Goal: Task Accomplishment & Management: Complete application form

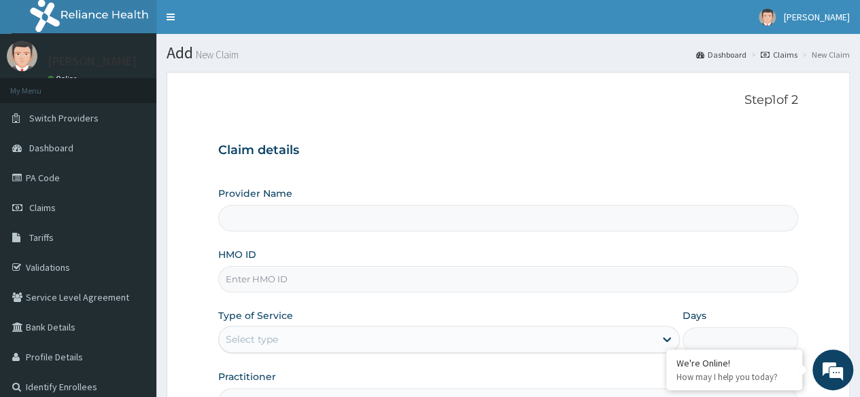
type input "Reliance Family Clinics (RFC)- [GEOGRAPHIC_DATA]"
click at [382, 281] on input "HMO ID" at bounding box center [508, 279] width 580 height 26
paste input "LTR/10374/B"
click at [382, 281] on input "LTR/10374/B" at bounding box center [508, 279] width 580 height 26
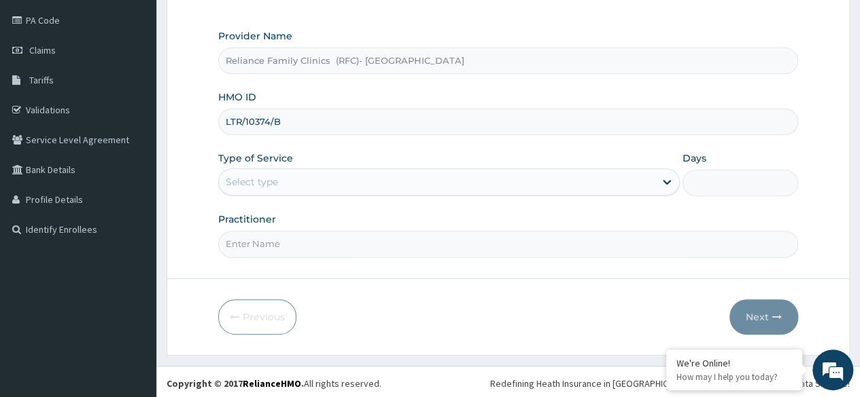
type input "LTR/10374/B"
click at [399, 165] on div "Type of Service Select type" at bounding box center [448, 174] width 461 height 45
click at [398, 174] on div "Select type" at bounding box center [437, 182] width 436 height 22
click at [397, 176] on div "Select type" at bounding box center [437, 182] width 436 height 22
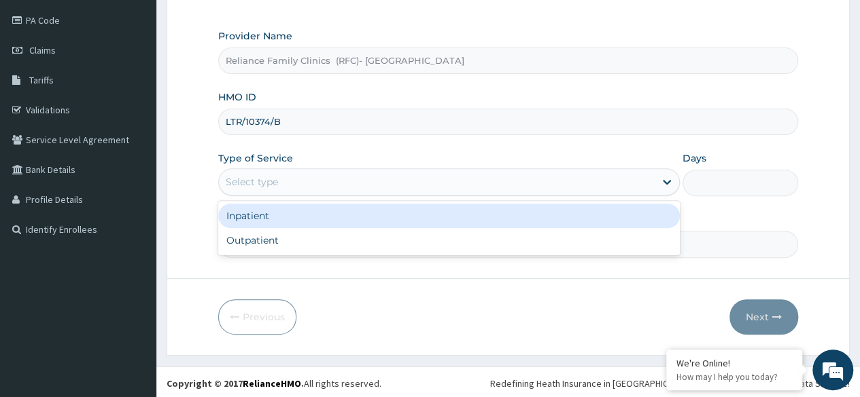
click at [341, 188] on div "Select type" at bounding box center [437, 182] width 436 height 22
click at [343, 226] on div "Inpatient" at bounding box center [448, 216] width 461 height 24
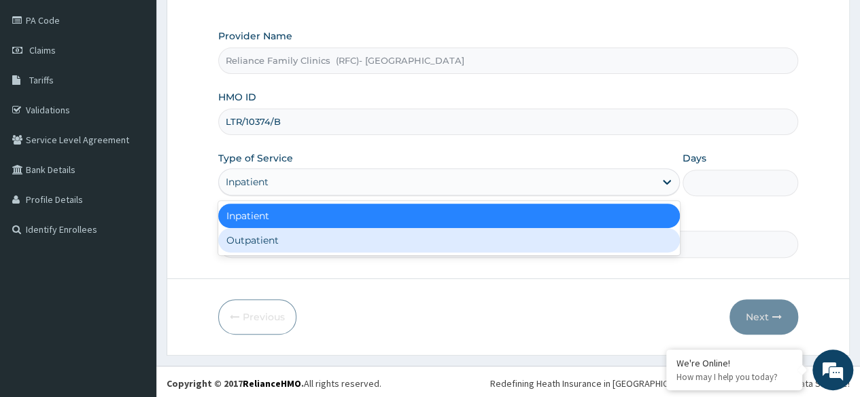
drag, startPoint x: 334, startPoint y: 175, endPoint x: 331, endPoint y: 237, distance: 62.6
click at [331, 196] on div "option Inpatient, selected. option Outpatient focused, 2 of 2. 2 results availa…" at bounding box center [448, 182] width 461 height 27
click at [331, 237] on div "Outpatient" at bounding box center [448, 240] width 461 height 24
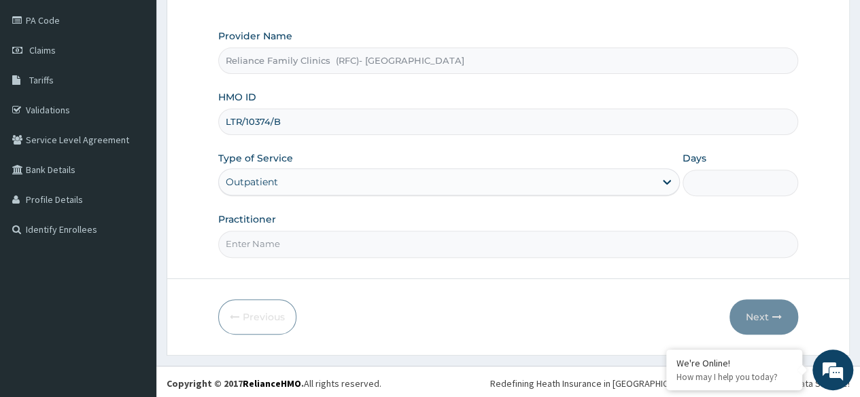
type input "1"
click at [331, 237] on input "Practitioner" at bounding box center [508, 244] width 580 height 26
type input "Dr Owulu"
click at [752, 313] on button "Next" at bounding box center [763, 317] width 69 height 35
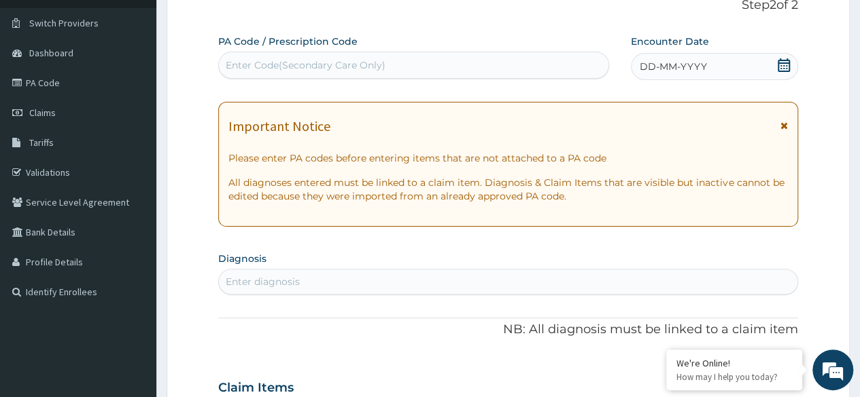
scroll to position [92, 0]
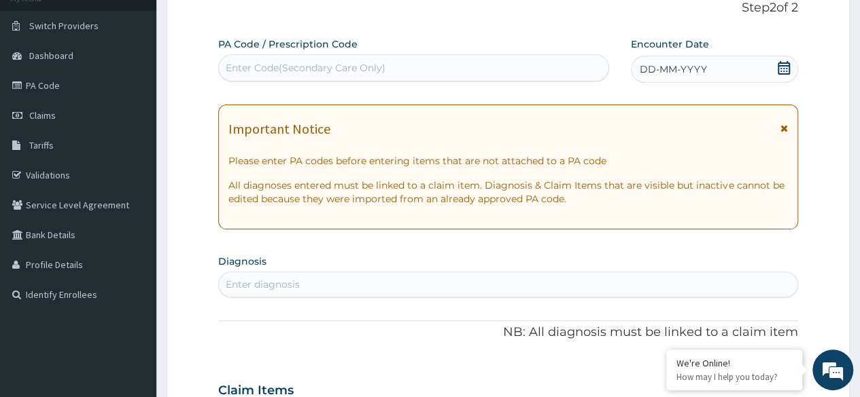
click at [779, 70] on icon at bounding box center [784, 68] width 14 height 14
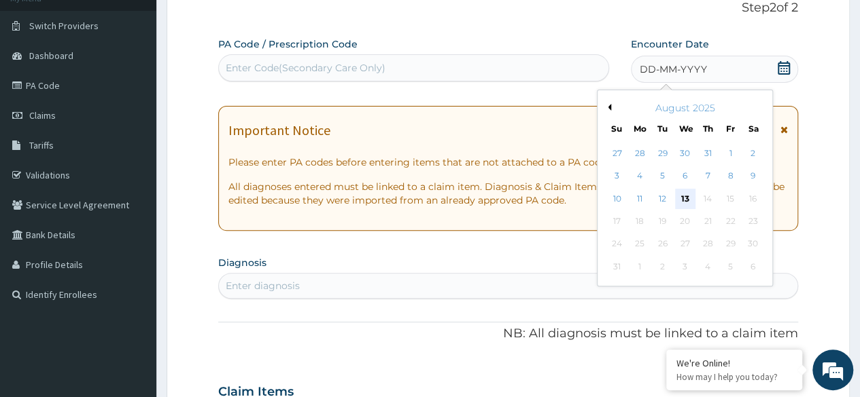
click at [690, 200] on div "13" at bounding box center [684, 199] width 20 height 20
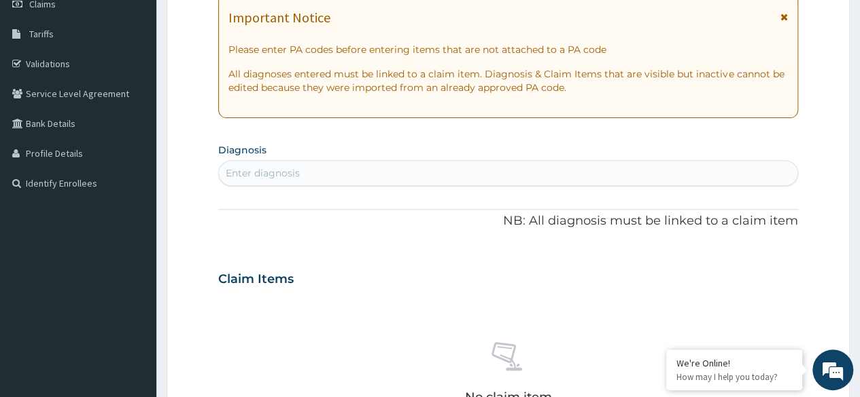
scroll to position [202, 0]
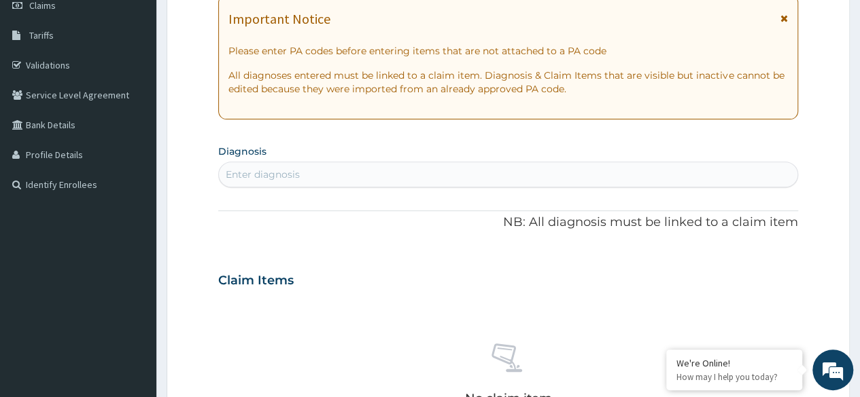
click at [365, 173] on div "Enter diagnosis" at bounding box center [508, 175] width 578 height 22
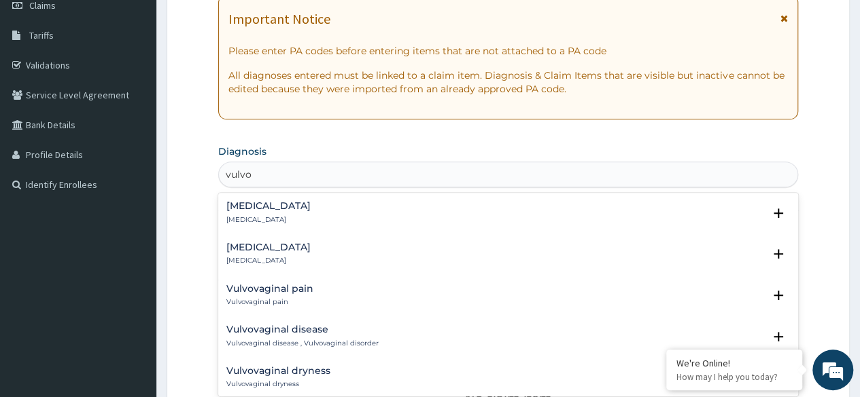
click at [306, 260] on div "Vulvovaginitis Vulvovaginitis" at bounding box center [507, 255] width 563 height 24
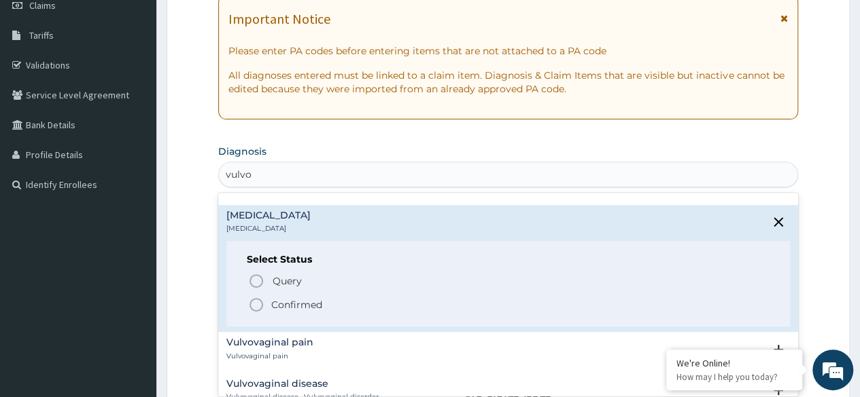
scroll to position [33, 0]
type input "vulvo"
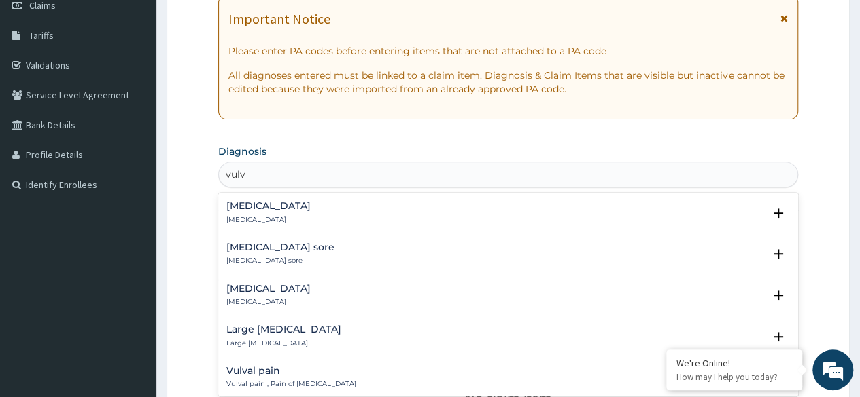
type input "vulvo"
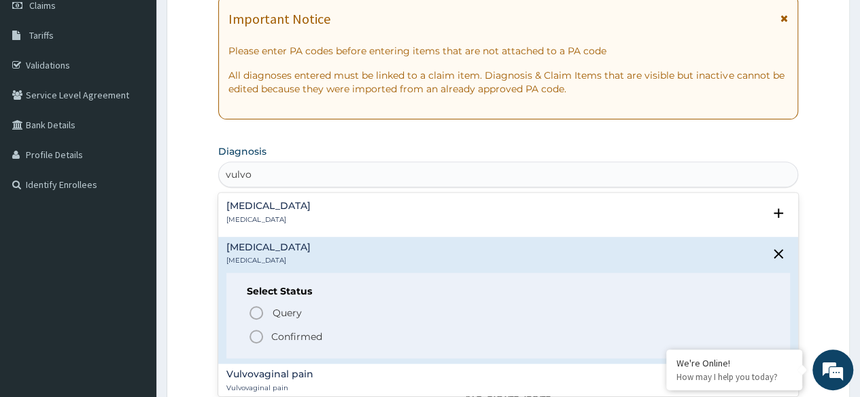
click at [311, 330] on p "Confirmed" at bounding box center [296, 337] width 51 height 14
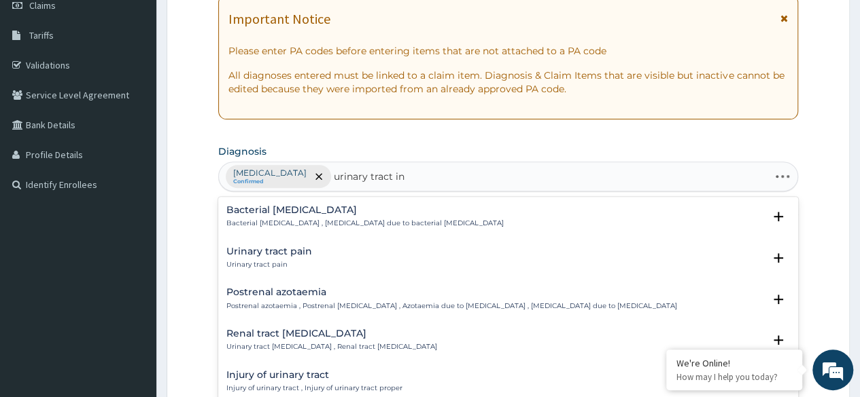
type input "urinary tract inf"
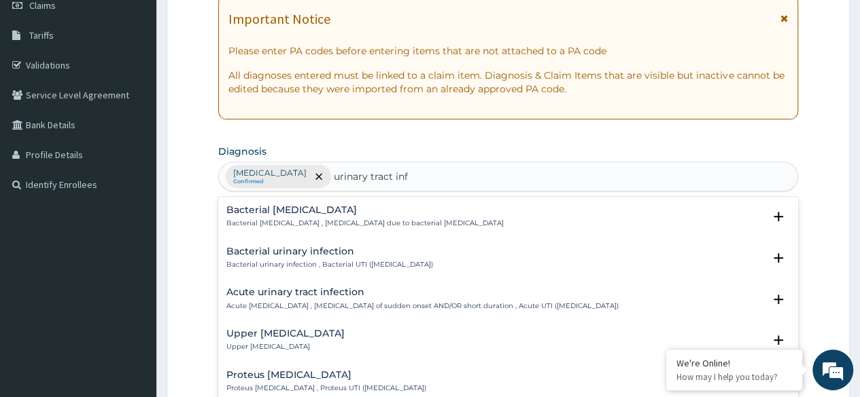
click at [424, 255] on div "Bacterial urinary infection Bacterial urinary infection , Bacterial UTI (urinar…" at bounding box center [329, 259] width 207 height 24
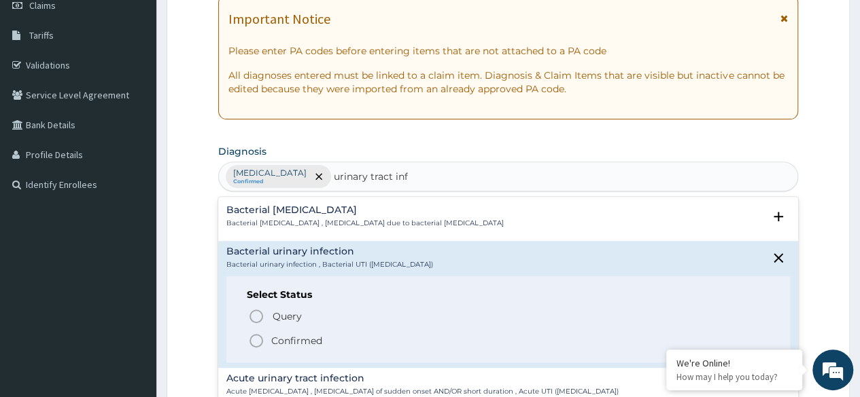
click at [310, 337] on p "Confirmed" at bounding box center [296, 341] width 51 height 14
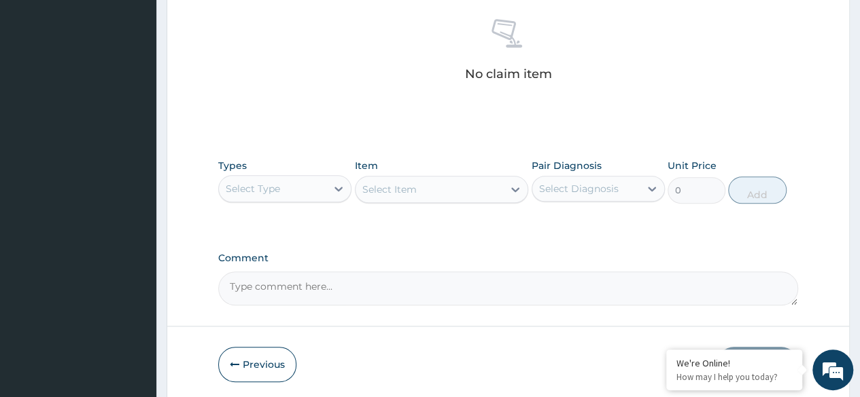
scroll to position [580, 0]
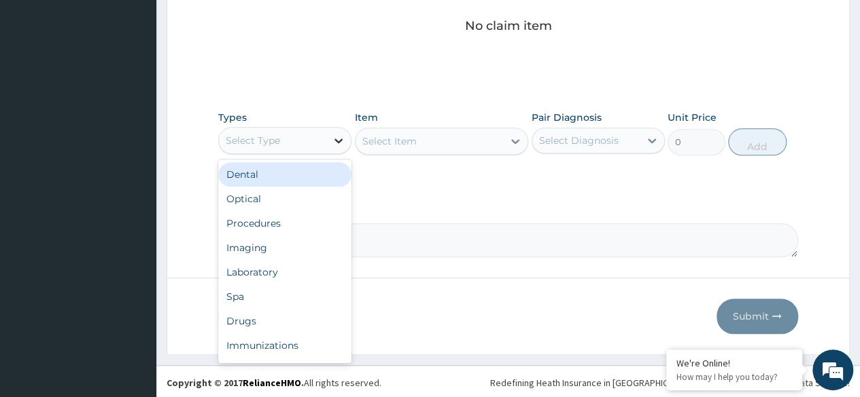
click at [326, 128] on div at bounding box center [338, 140] width 24 height 24
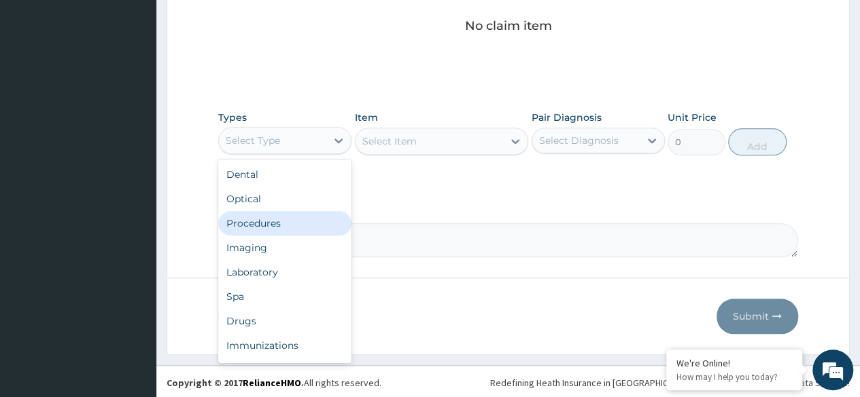
click at [273, 226] on div "Procedures" at bounding box center [284, 223] width 133 height 24
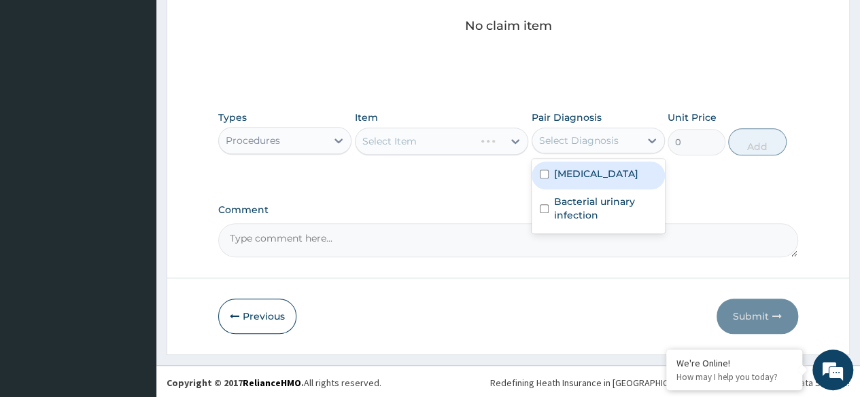
click at [575, 136] on div "Select Diagnosis" at bounding box center [578, 141] width 79 height 14
click at [601, 184] on div "Vulvovaginitis" at bounding box center [597, 176] width 133 height 28
checkbox input "true"
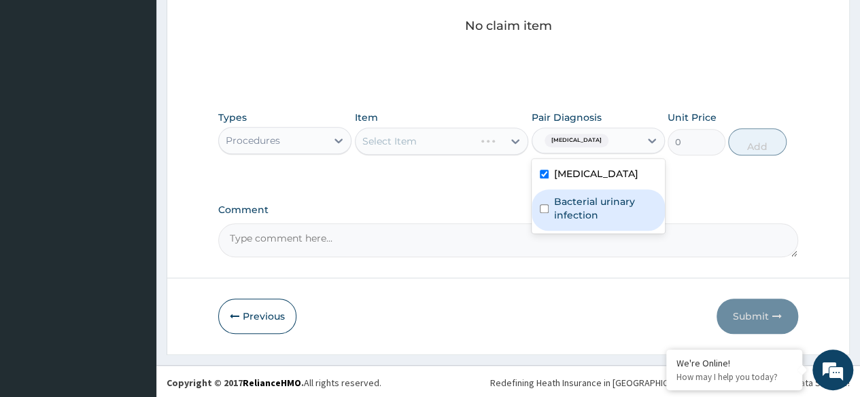
click at [604, 209] on label "Bacterial urinary infection" at bounding box center [605, 208] width 103 height 27
checkbox input "true"
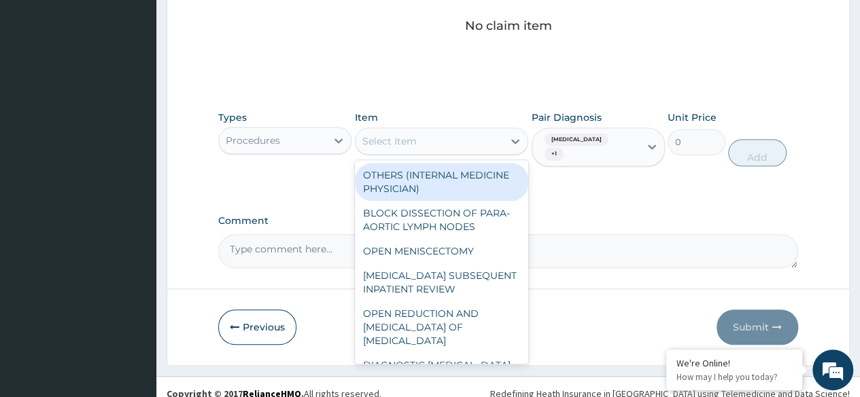
click at [492, 149] on div "Select Item" at bounding box center [429, 141] width 148 height 22
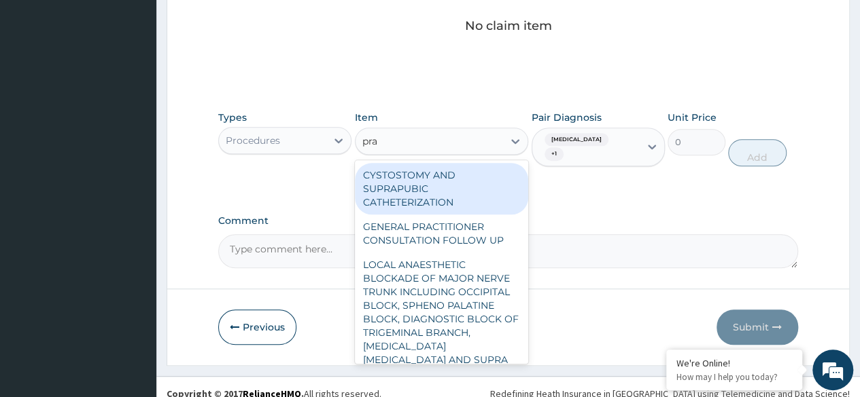
type input "prac"
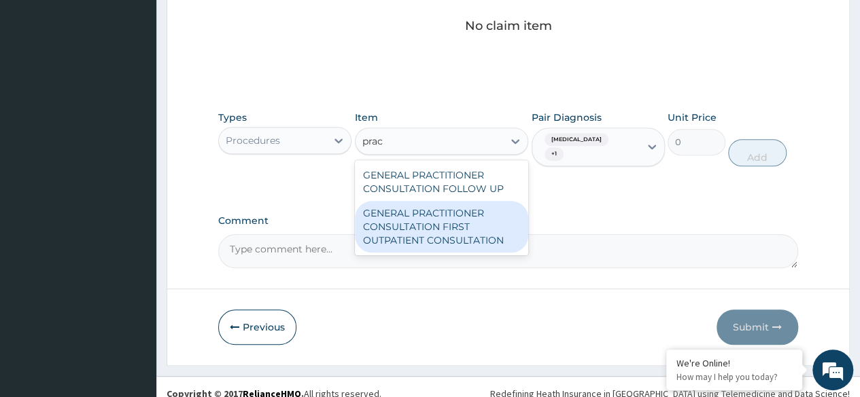
click at [473, 225] on div "GENERAL PRACTITIONER CONSULTATION FIRST OUTPATIENT CONSULTATION" at bounding box center [442, 227] width 174 height 52
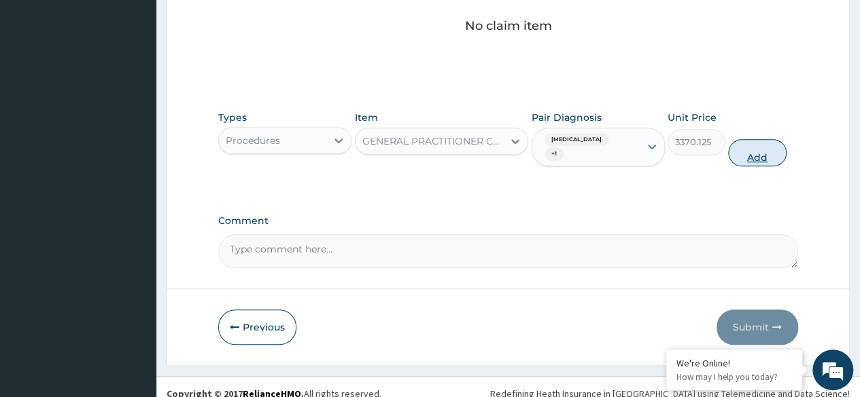
click at [749, 139] on button "Add" at bounding box center [757, 152] width 58 height 27
type input "0"
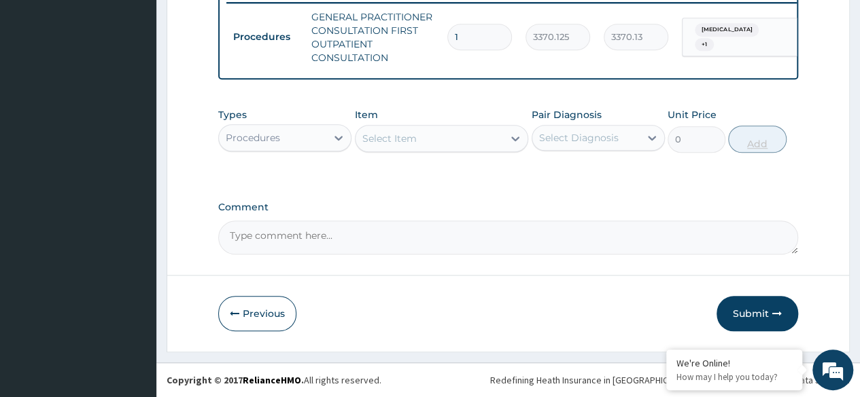
scroll to position [546, 0]
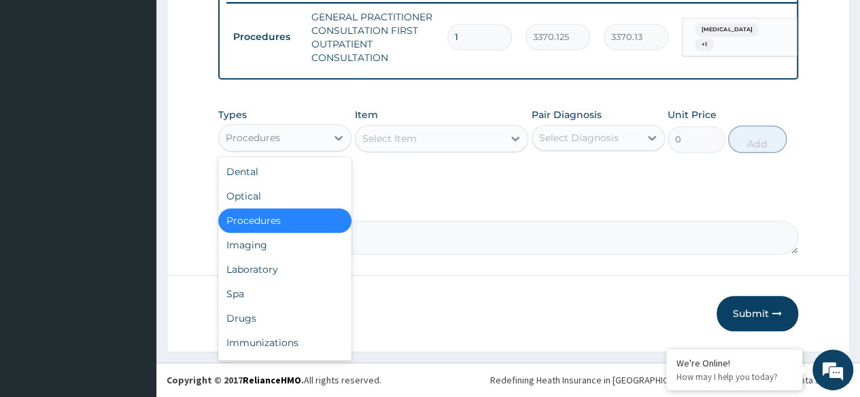
click at [311, 137] on div "Procedures" at bounding box center [272, 138] width 107 height 22
click at [290, 328] on div "Drugs" at bounding box center [284, 318] width 133 height 24
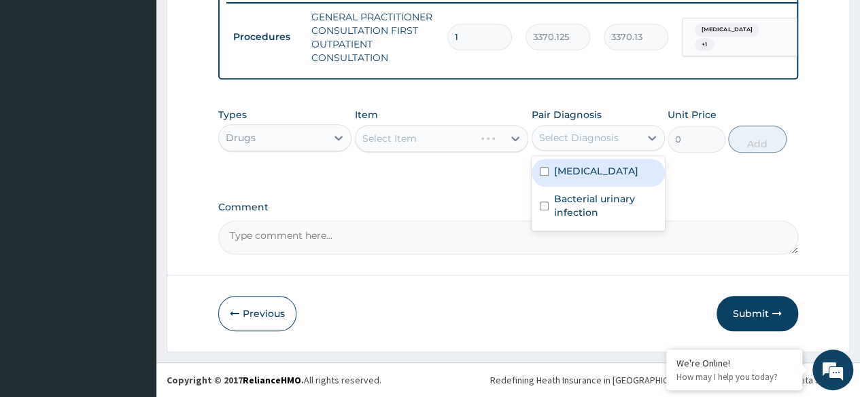
click at [555, 139] on div "Select Diagnosis" at bounding box center [578, 138] width 79 height 14
click at [558, 171] on label "Vulvovaginitis" at bounding box center [596, 171] width 84 height 14
checkbox input "true"
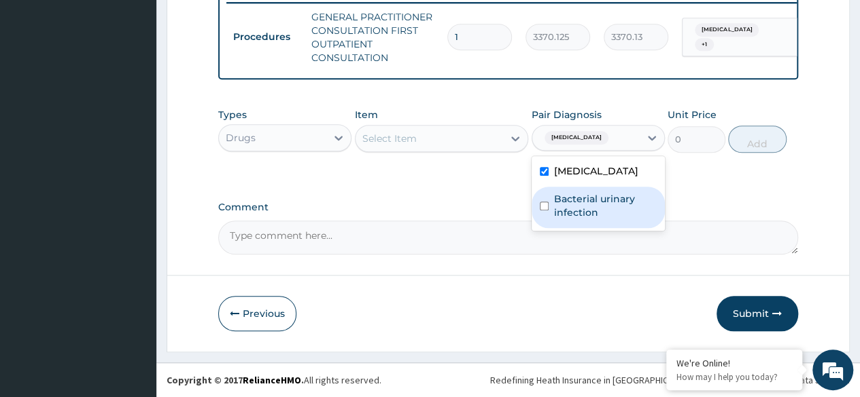
click at [561, 205] on label "Bacterial urinary infection" at bounding box center [605, 205] width 103 height 27
checkbox input "true"
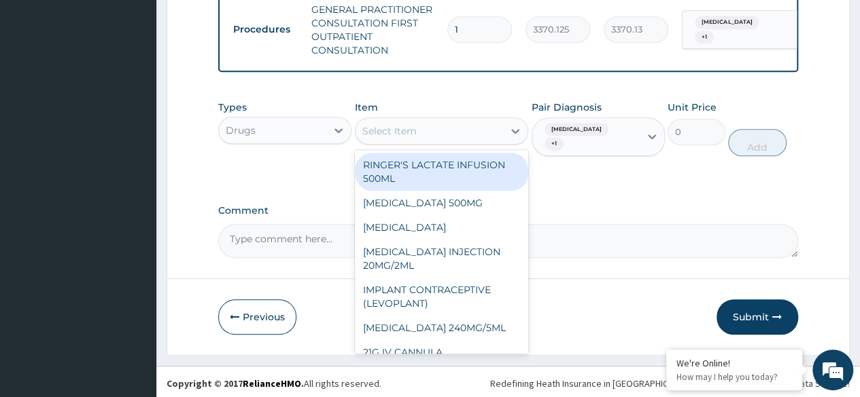
click at [476, 145] on div "Select Item" at bounding box center [442, 131] width 174 height 27
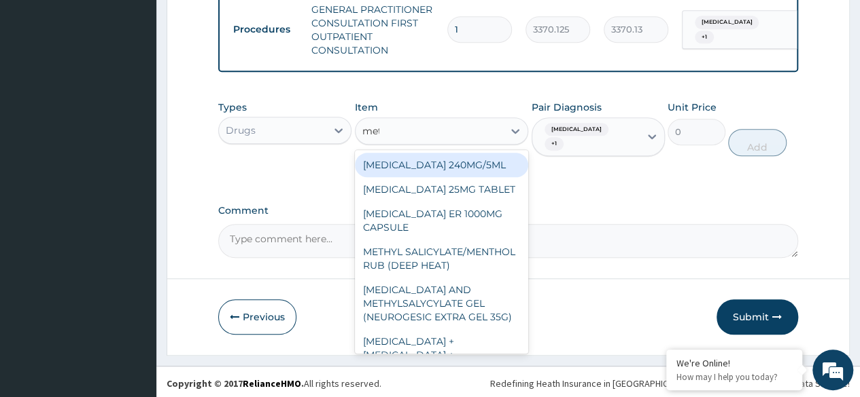
type input "metr"
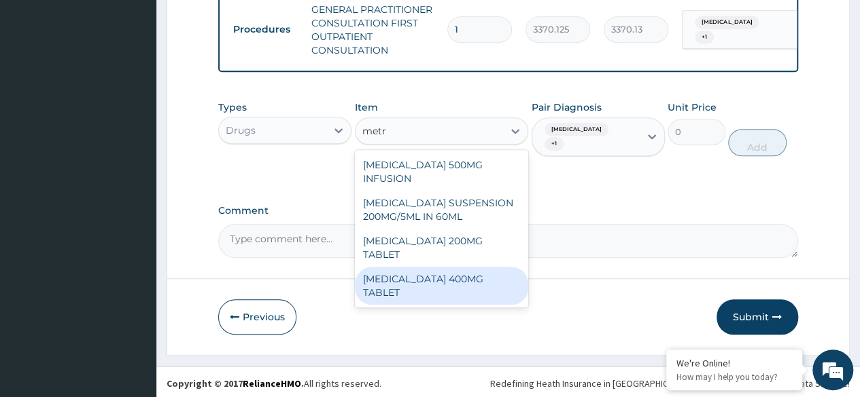
click at [466, 294] on div "METRONIDAZOLE 400MG TABLET" at bounding box center [442, 286] width 174 height 38
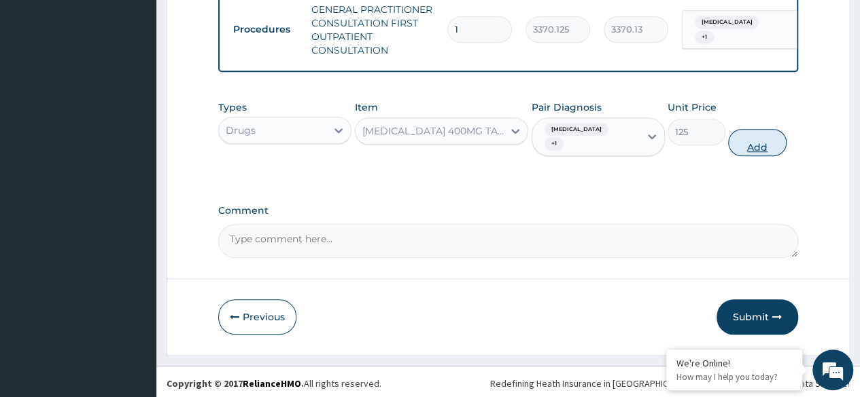
click at [745, 152] on button "Add" at bounding box center [757, 142] width 58 height 27
type input "0"
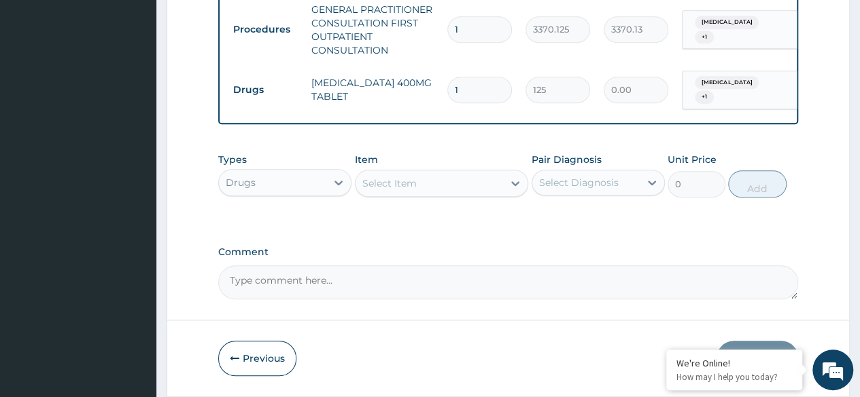
type input "0.00"
type input "3"
type input "375.00"
type input "30"
type input "3750.00"
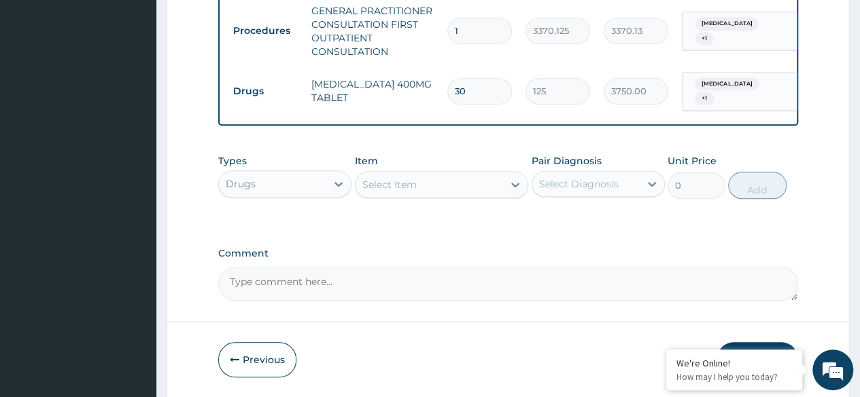
scroll to position [594, 0]
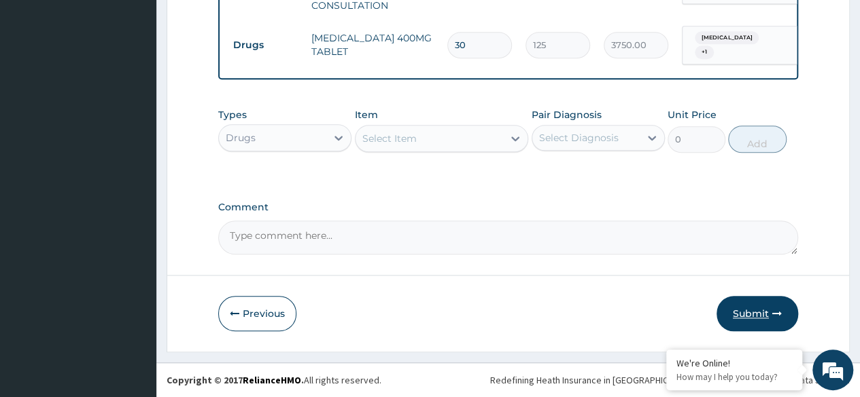
type input "30"
click at [739, 304] on button "Submit" at bounding box center [757, 313] width 82 height 35
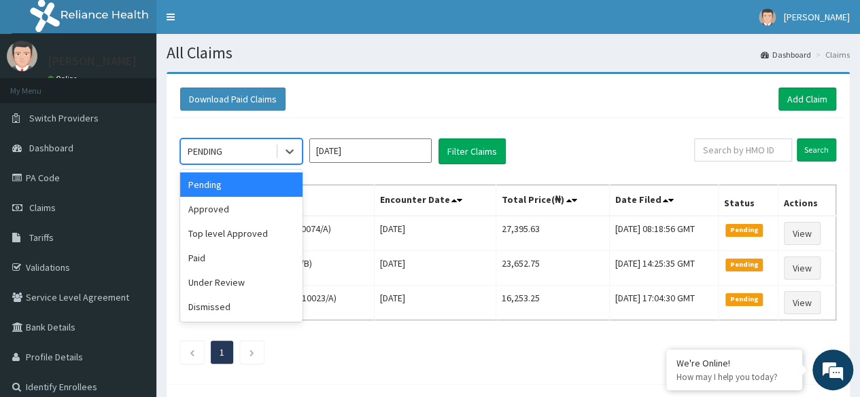
click at [235, 160] on div "PENDING" at bounding box center [228, 152] width 94 height 22
click at [238, 200] on div "Approved" at bounding box center [241, 209] width 122 height 24
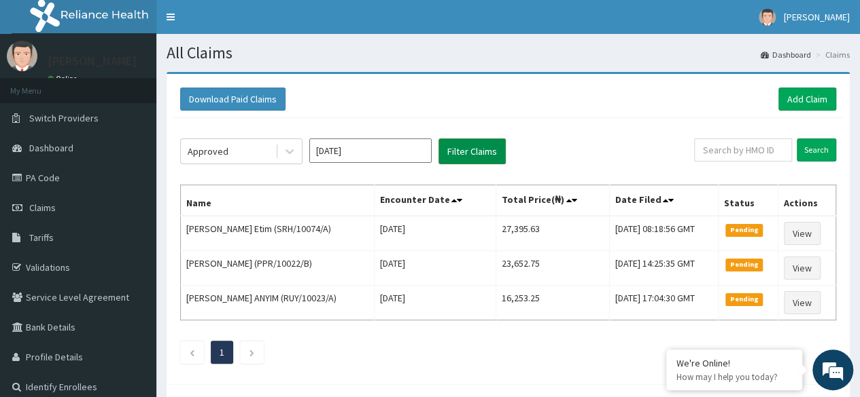
click at [477, 143] on button "Filter Claims" at bounding box center [471, 152] width 67 height 26
